Goal: Task Accomplishment & Management: Manage account settings

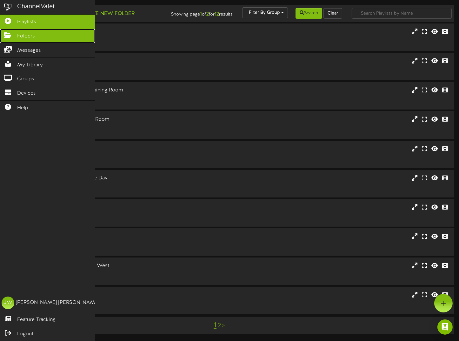
click at [6, 31] on link "Folders" at bounding box center [47, 36] width 95 height 14
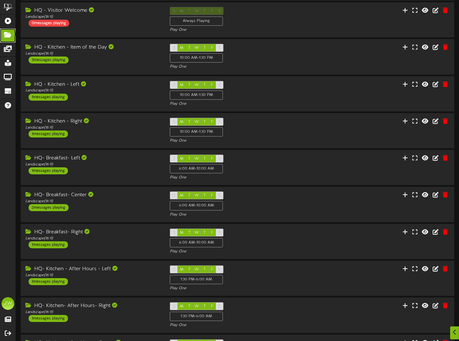
scroll to position [85, 0]
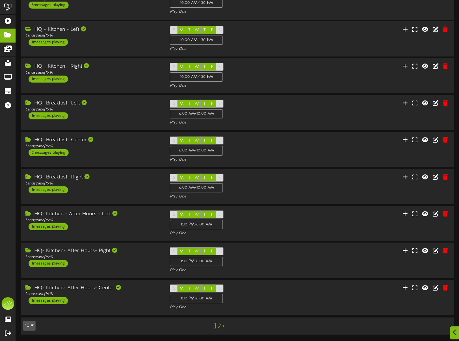
click at [220, 328] on link "2" at bounding box center [219, 326] width 3 height 7
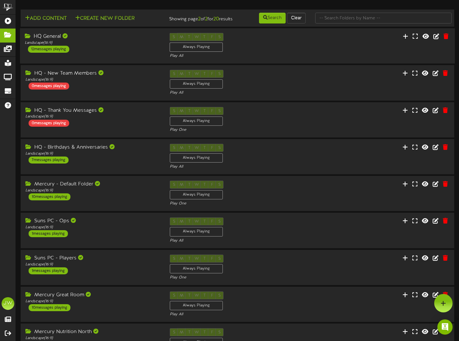
click at [55, 36] on div "HQ General Landscape ( 16:9 ) 12 messages playing S M T W T F S Always Playing …" at bounding box center [237, 46] width 435 height 36
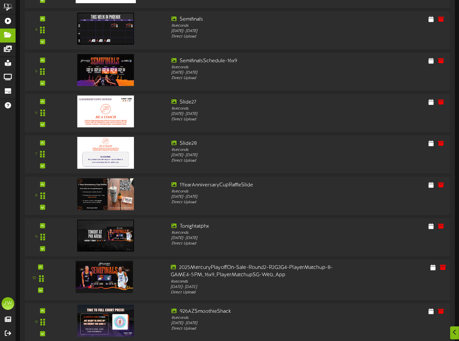
scroll to position [222, 0]
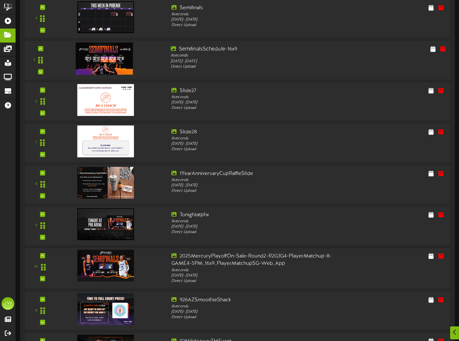
click at [111, 63] on img at bounding box center [104, 59] width 57 height 32
click at [444, 52] on icon at bounding box center [443, 48] width 7 height 7
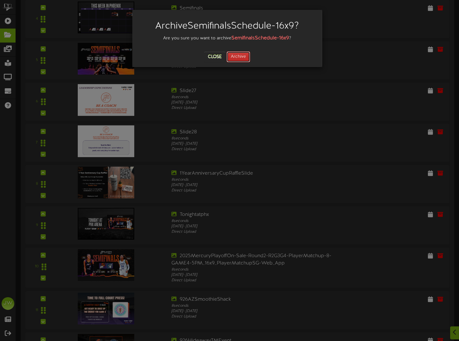
click at [239, 59] on button "Archive" at bounding box center [239, 56] width 24 height 11
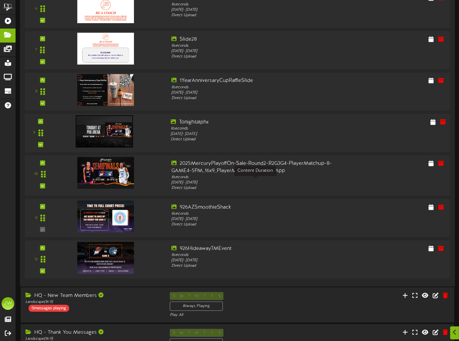
scroll to position [311, 0]
